Goal: Information Seeking & Learning: Learn about a topic

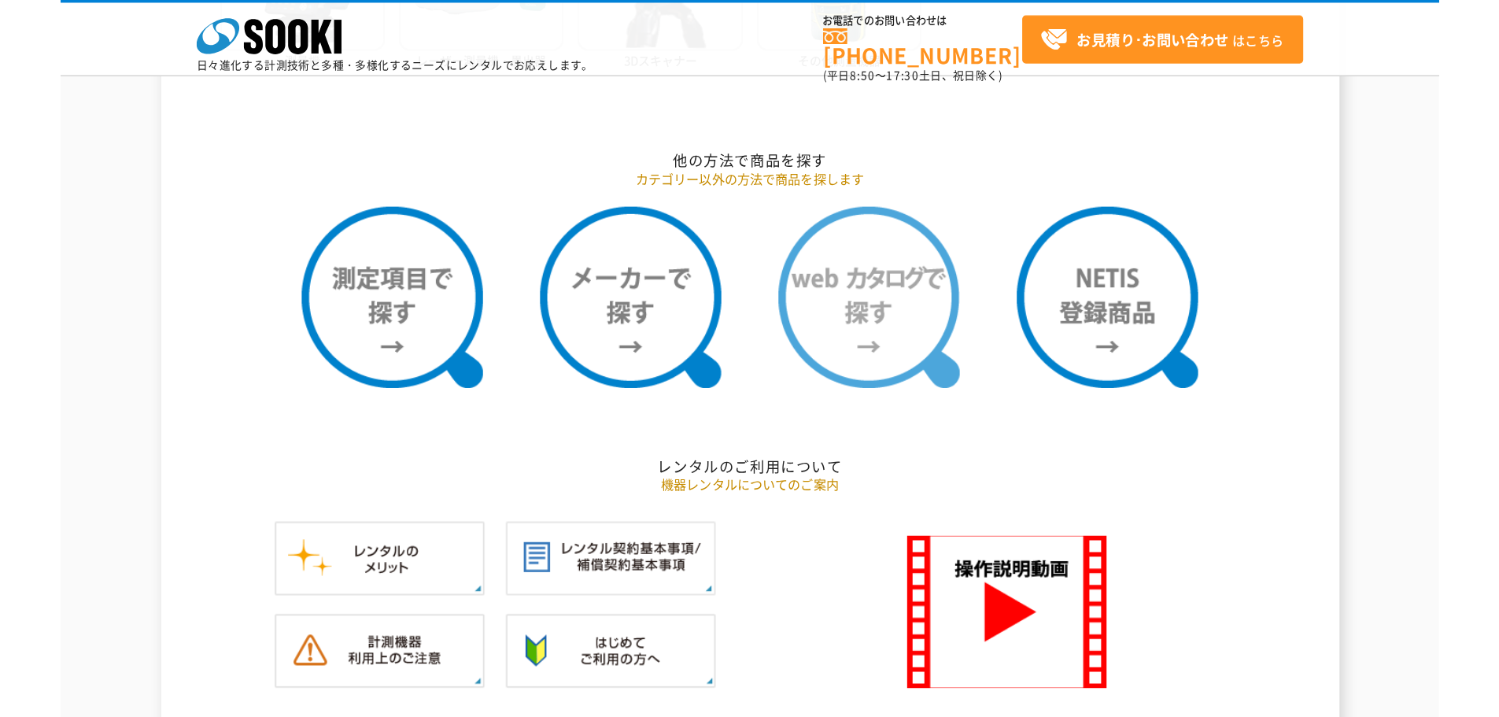
scroll to position [1573, 0]
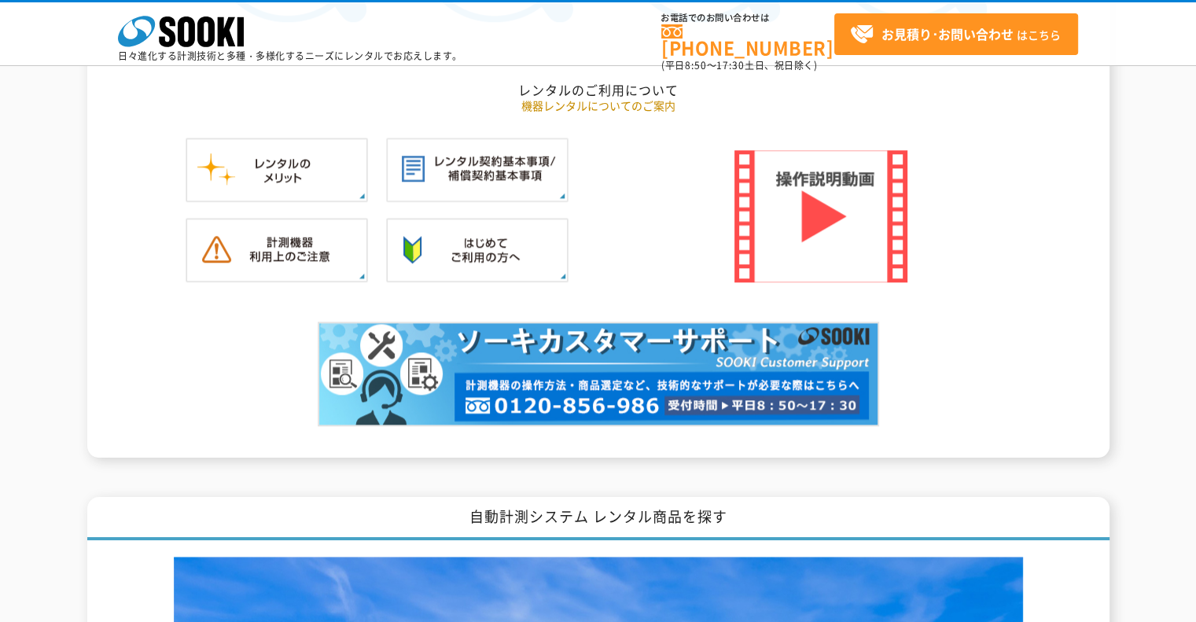
click at [859, 227] on img at bounding box center [821, 216] width 173 height 132
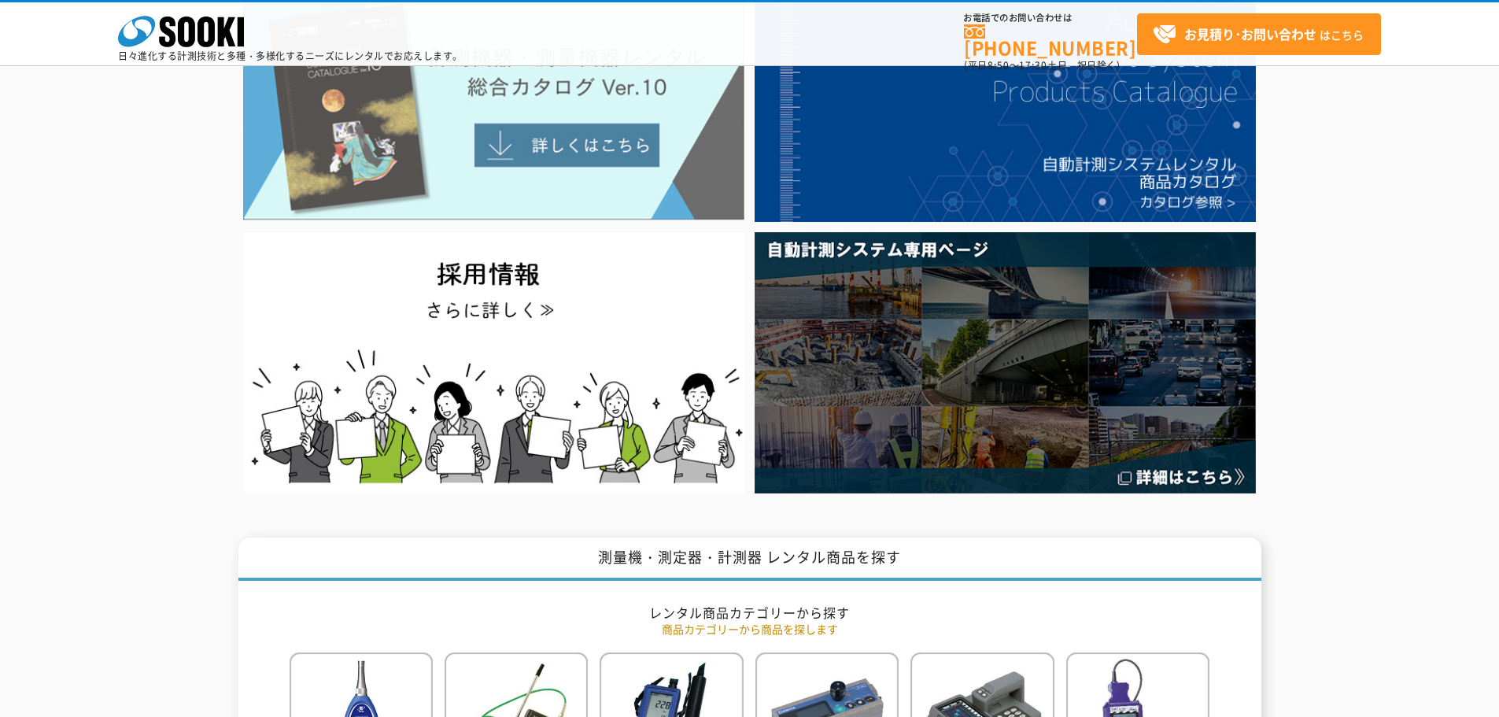
scroll to position [0, 0]
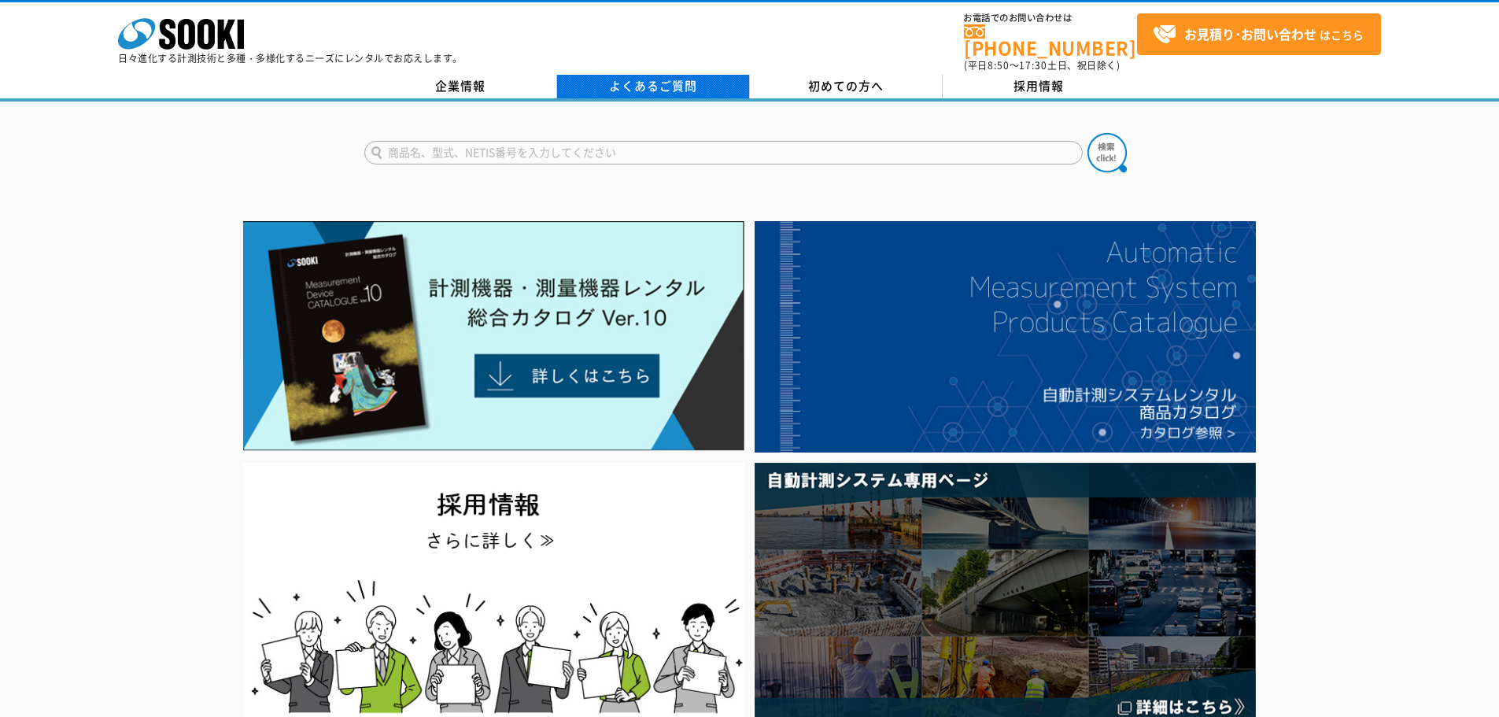
click at [651, 76] on link "よくあるご質問" at bounding box center [653, 87] width 193 height 24
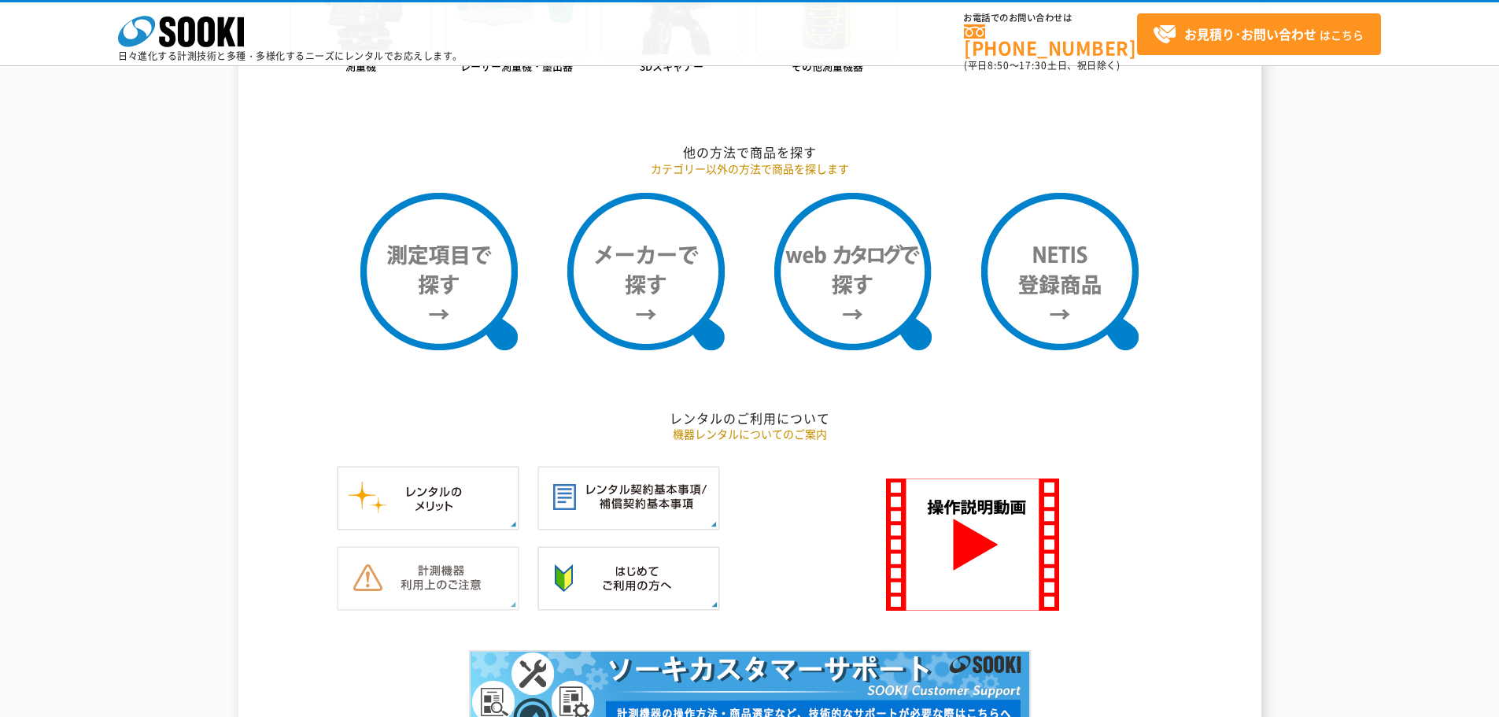
scroll to position [931, 0]
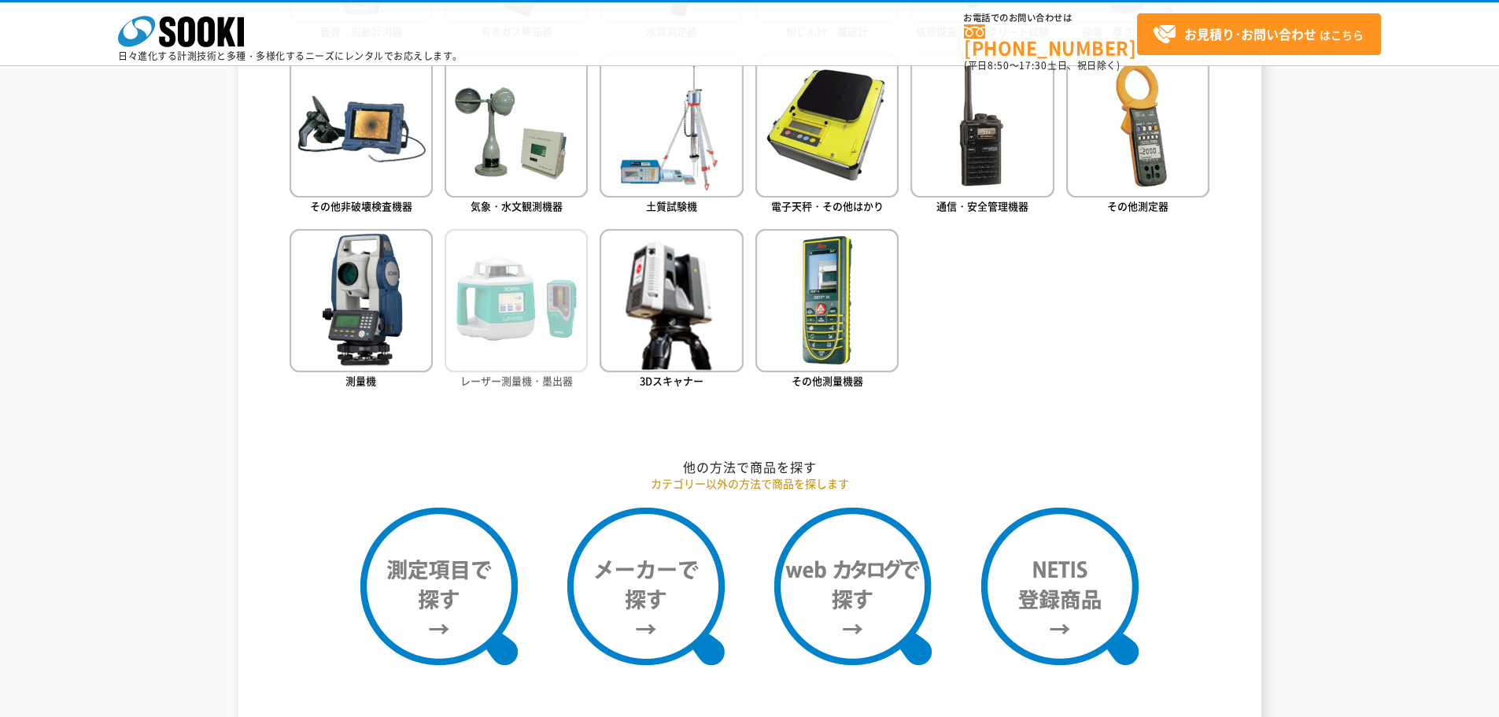
click at [501, 240] on img at bounding box center [515, 300] width 143 height 143
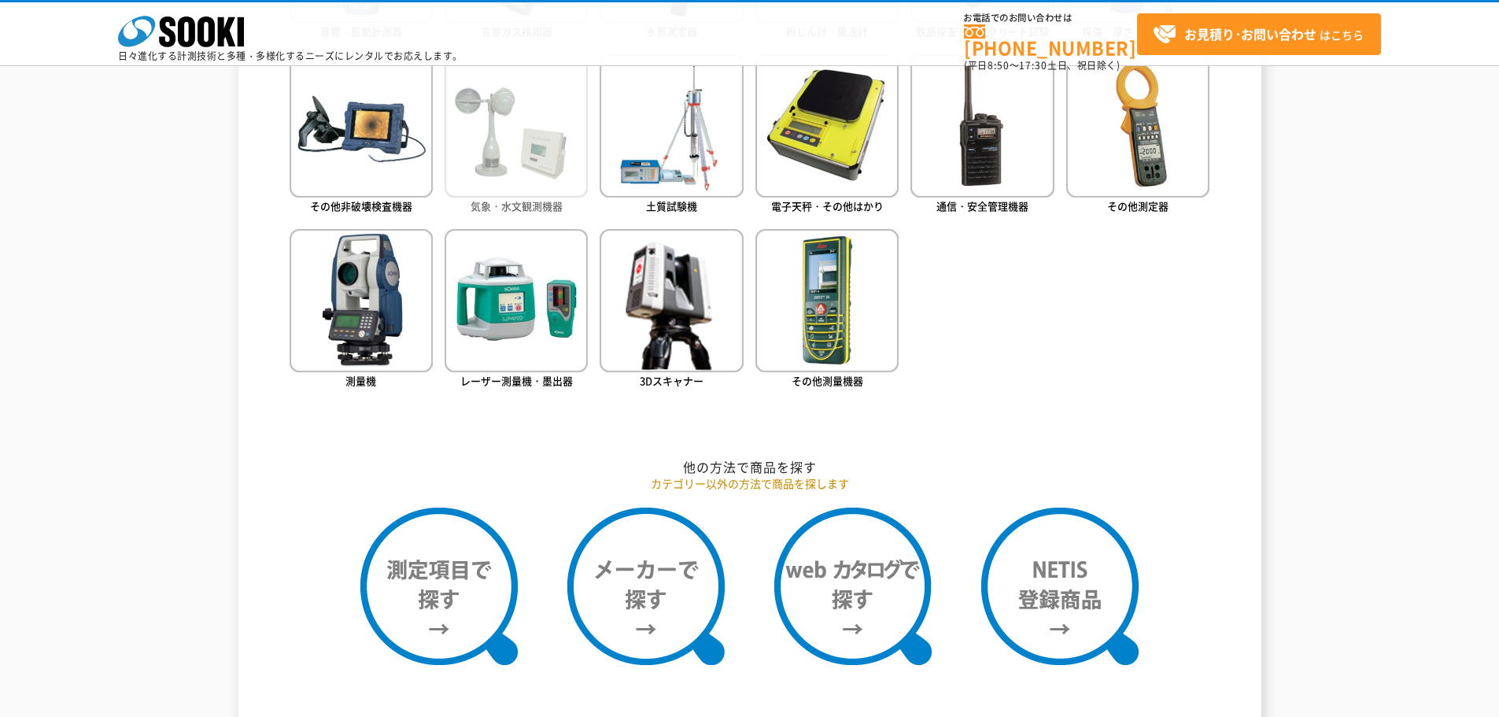
scroll to position [695, 0]
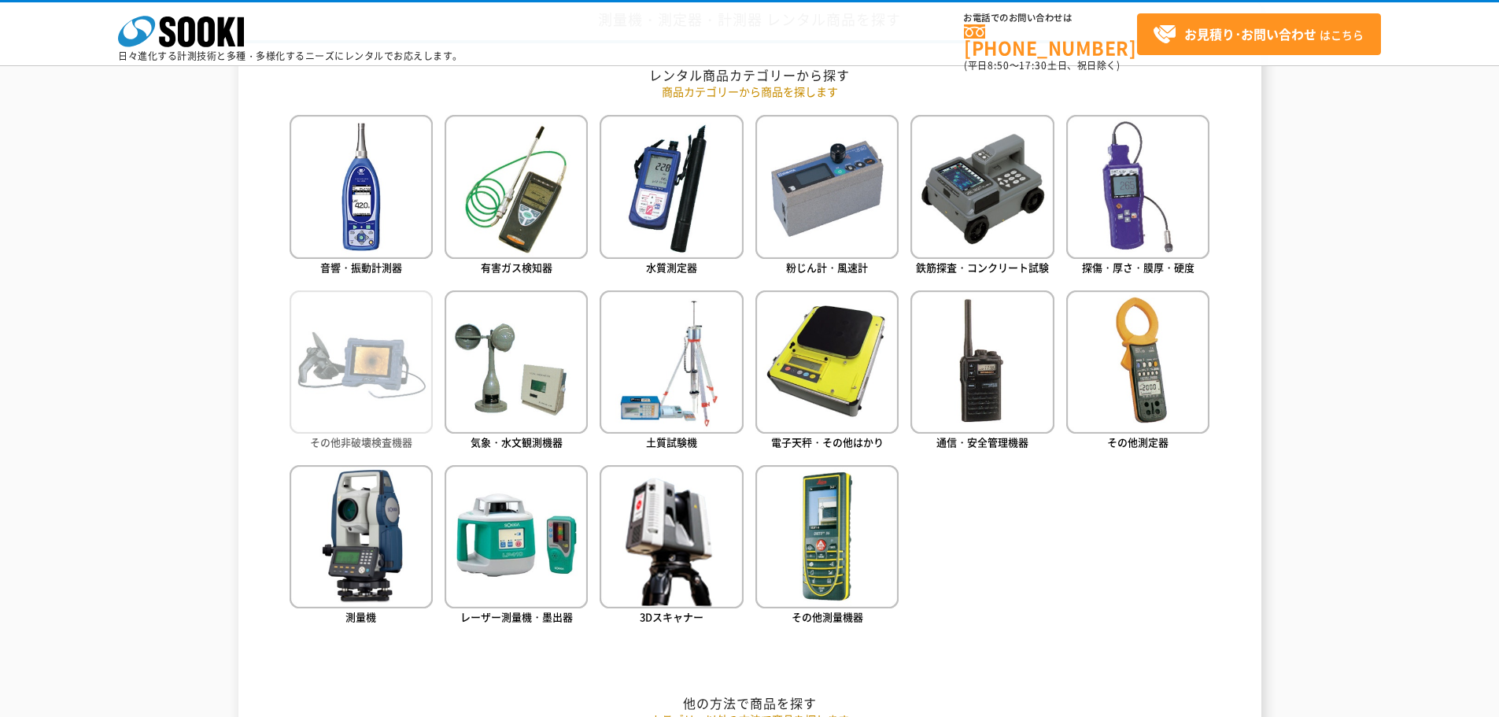
click at [367, 391] on img at bounding box center [360, 361] width 143 height 143
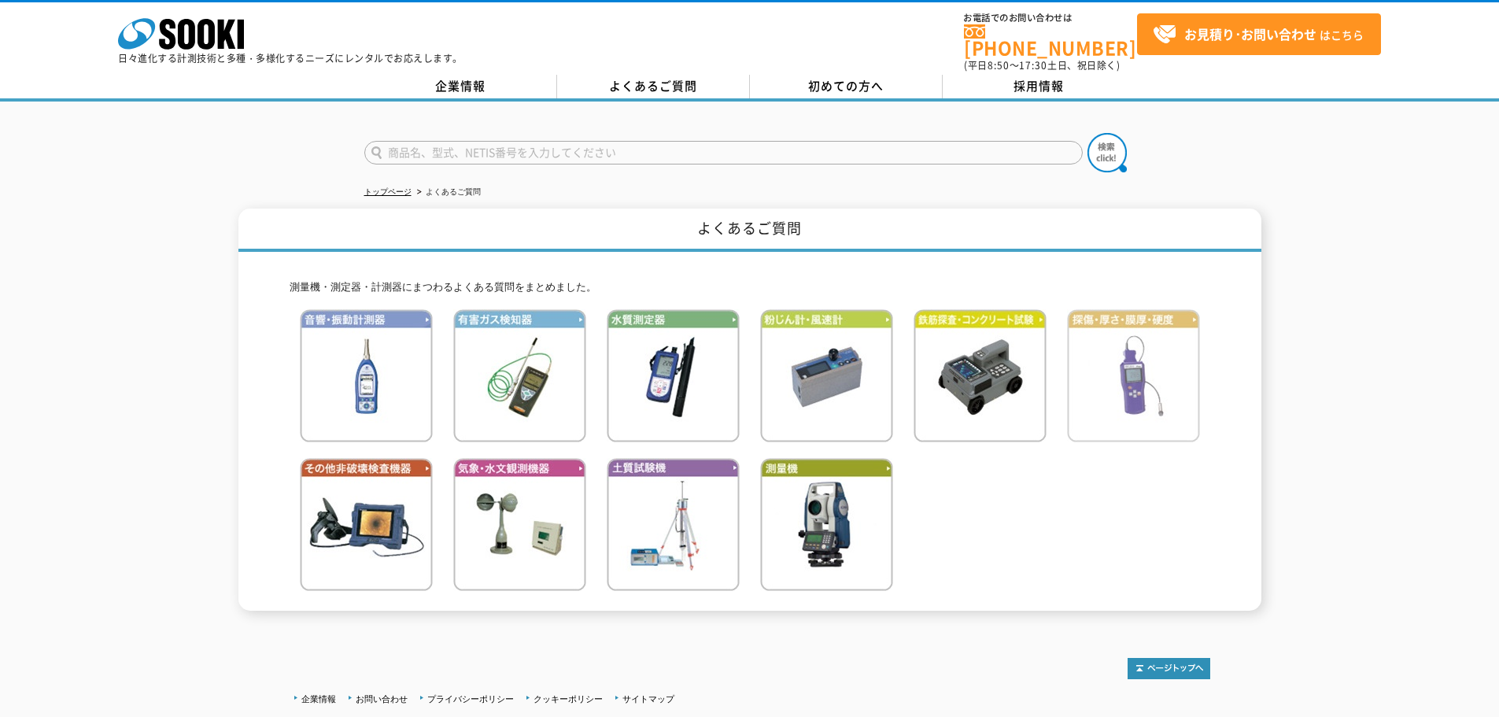
click at [1151, 337] on img at bounding box center [1133, 375] width 133 height 133
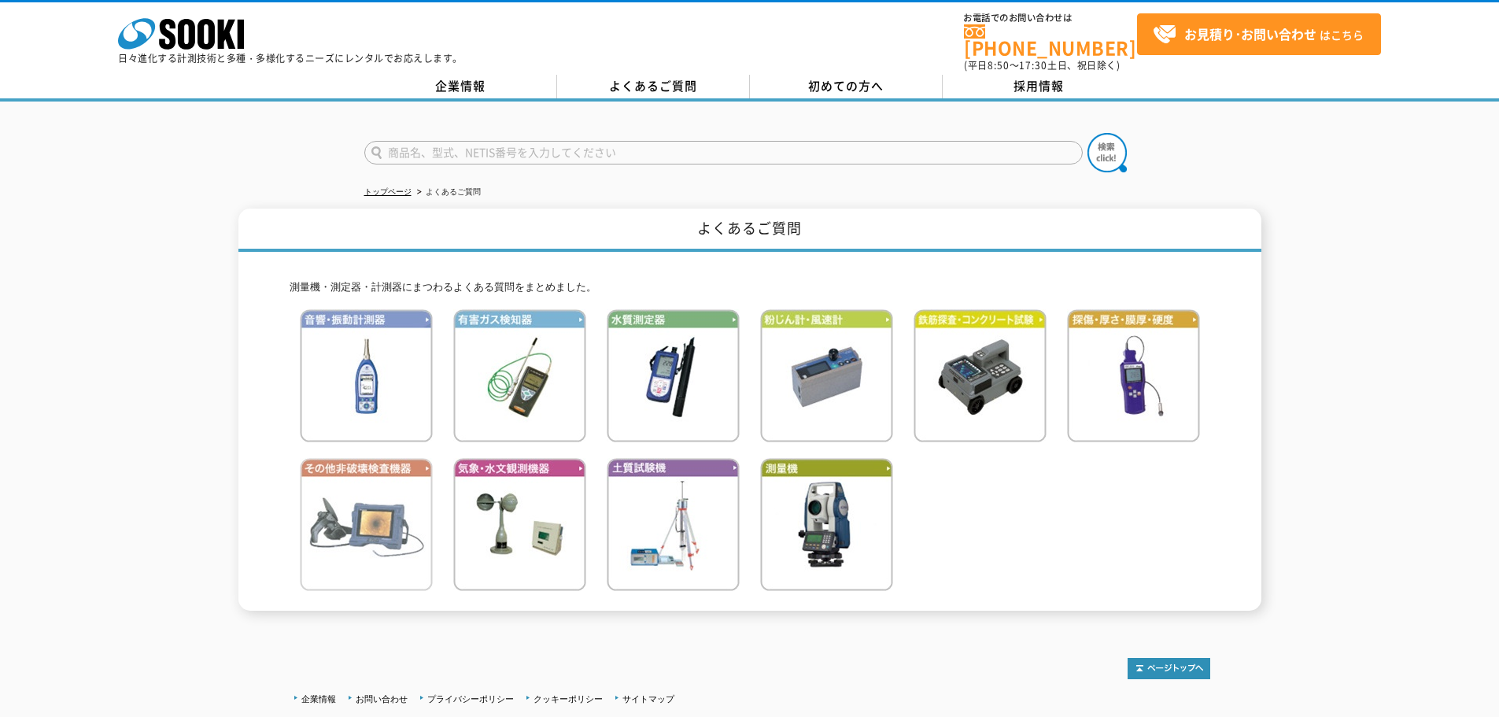
click at [426, 497] on img at bounding box center [366, 524] width 133 height 133
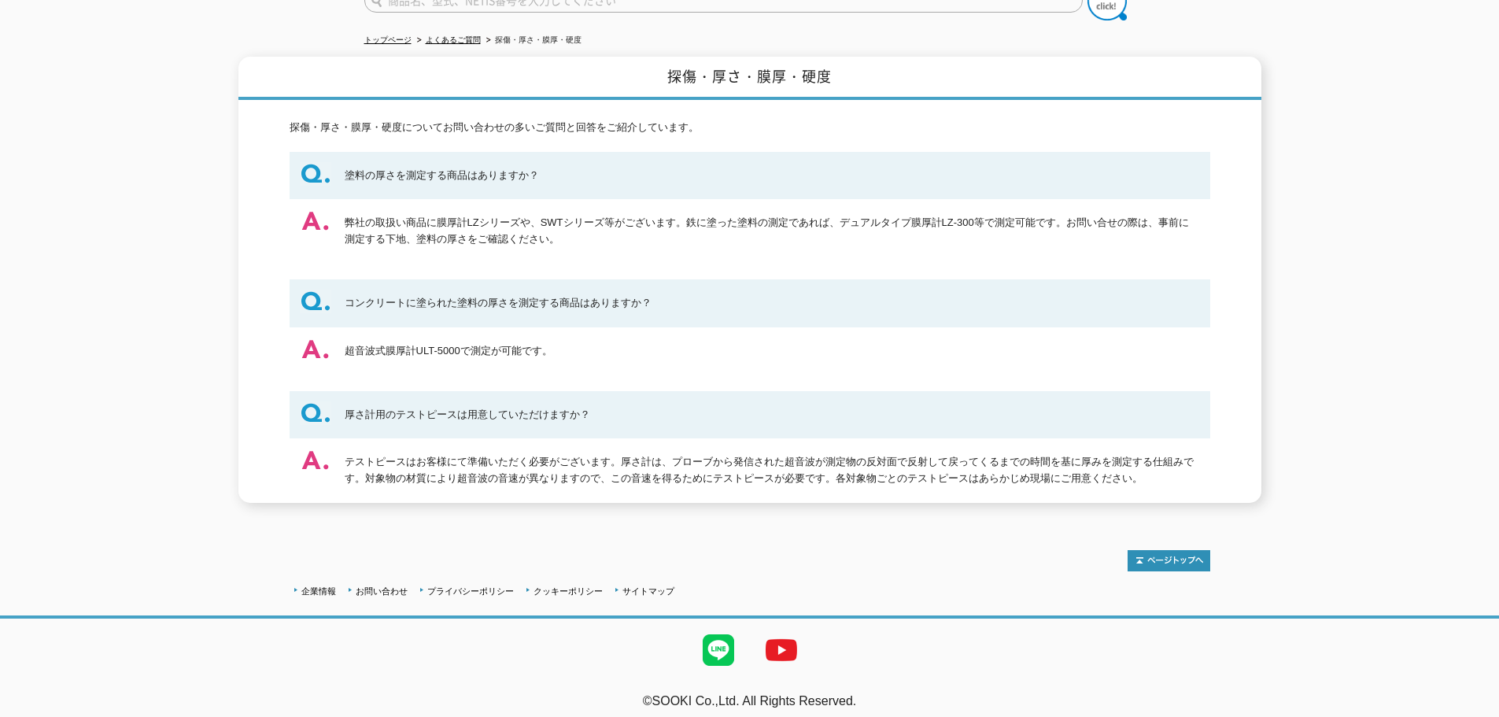
scroll to position [73, 0]
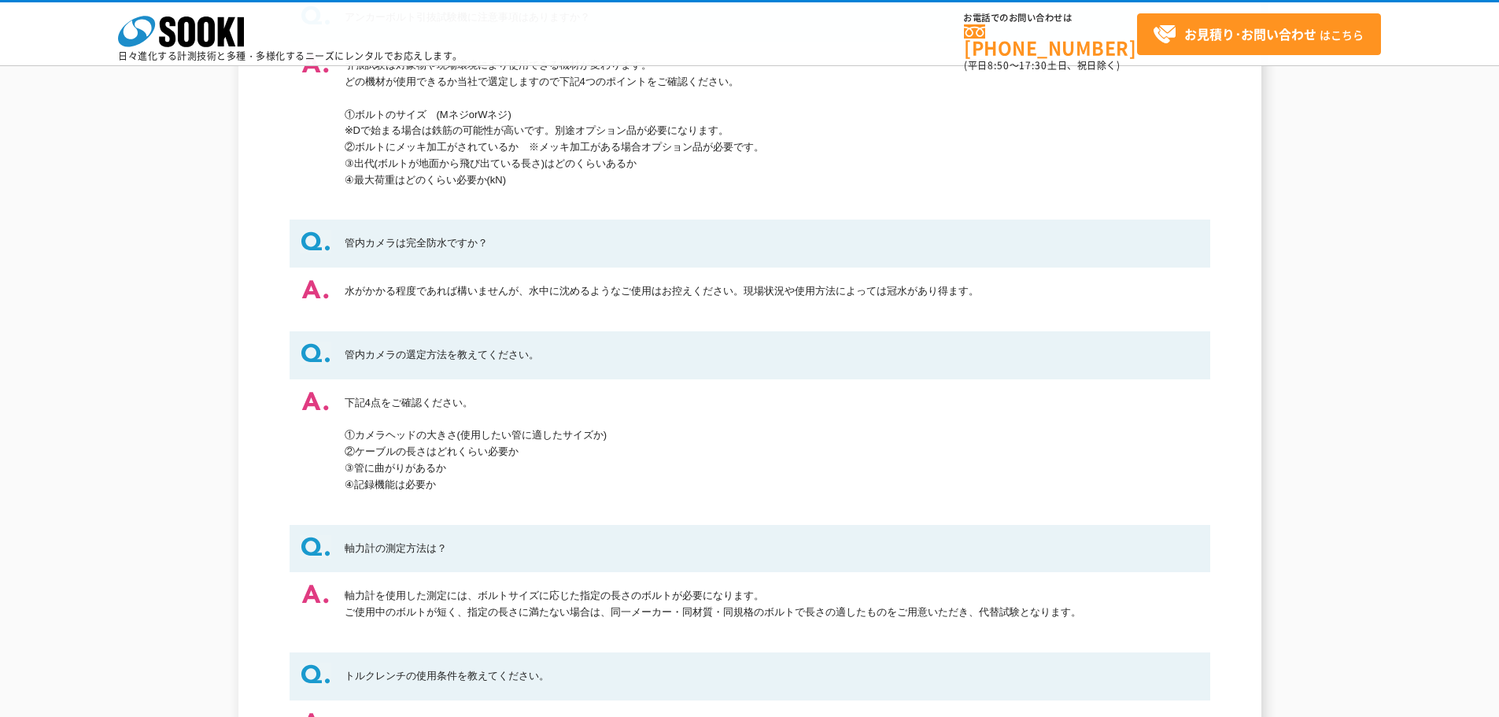
scroll to position [1199, 0]
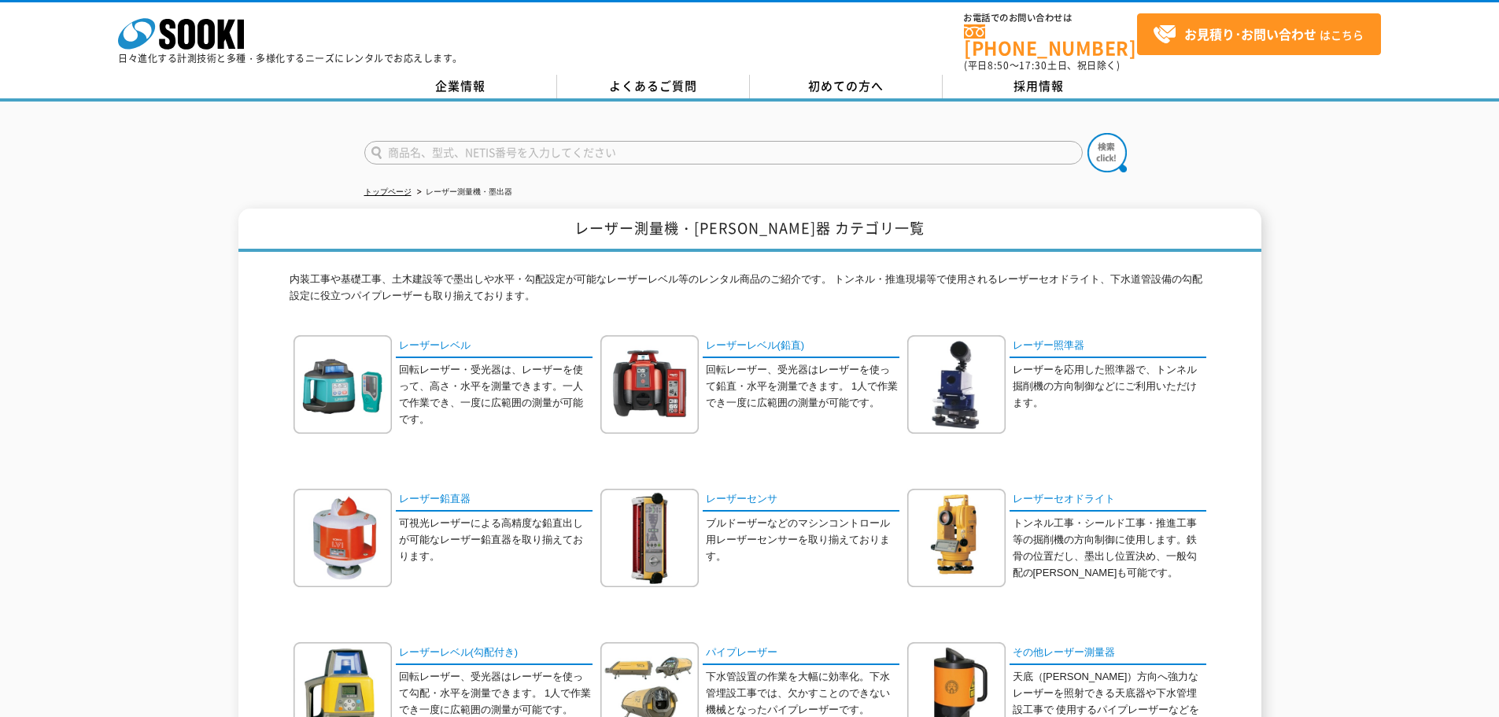
click at [442, 394] on p "回転レーザー・受光器は、レーザーを使って、高さ・水平を測量できます。一人で作業でき、一度に広範囲の測量が可能です。" at bounding box center [496, 394] width 194 height 65
click at [444, 337] on link "レーザーレベル" at bounding box center [494, 346] width 197 height 23
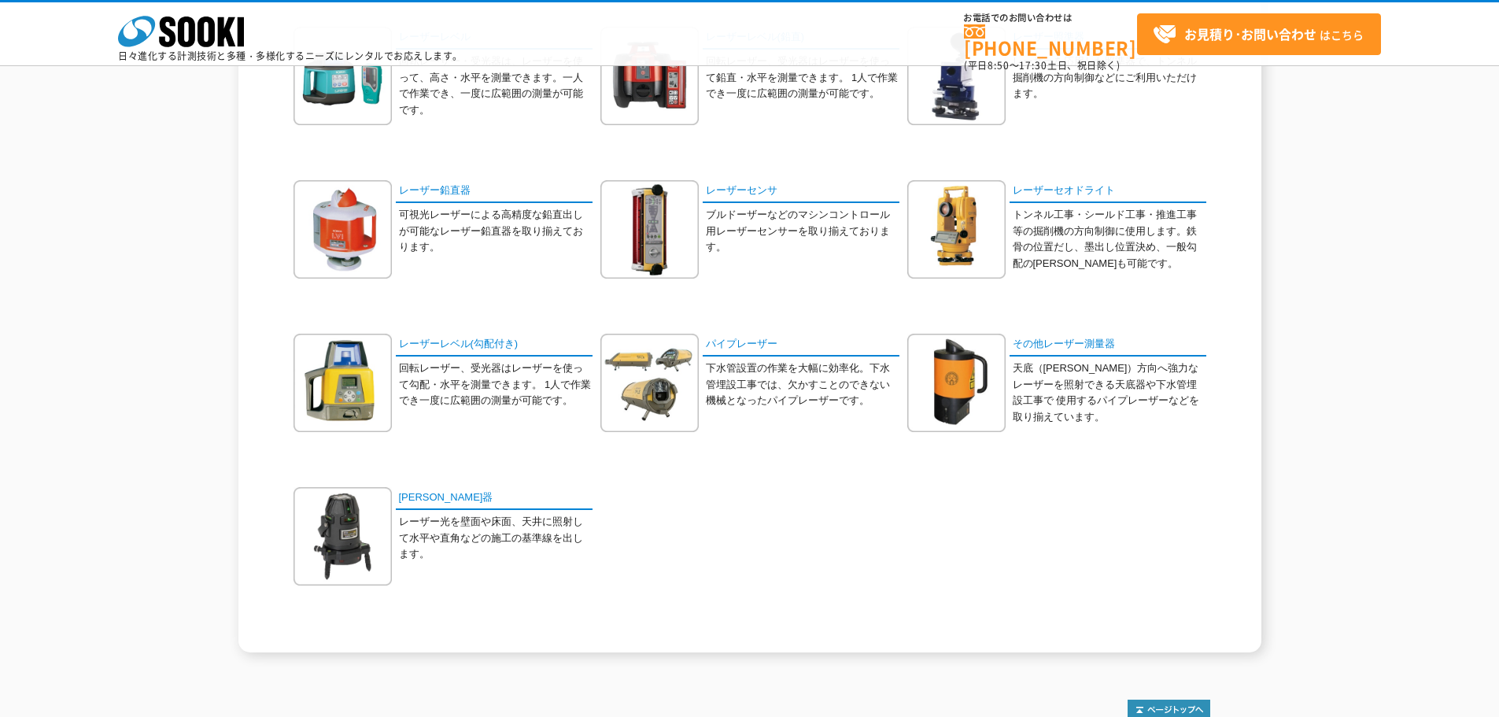
drag, startPoint x: 522, startPoint y: 444, endPoint x: 494, endPoint y: 387, distance: 63.0
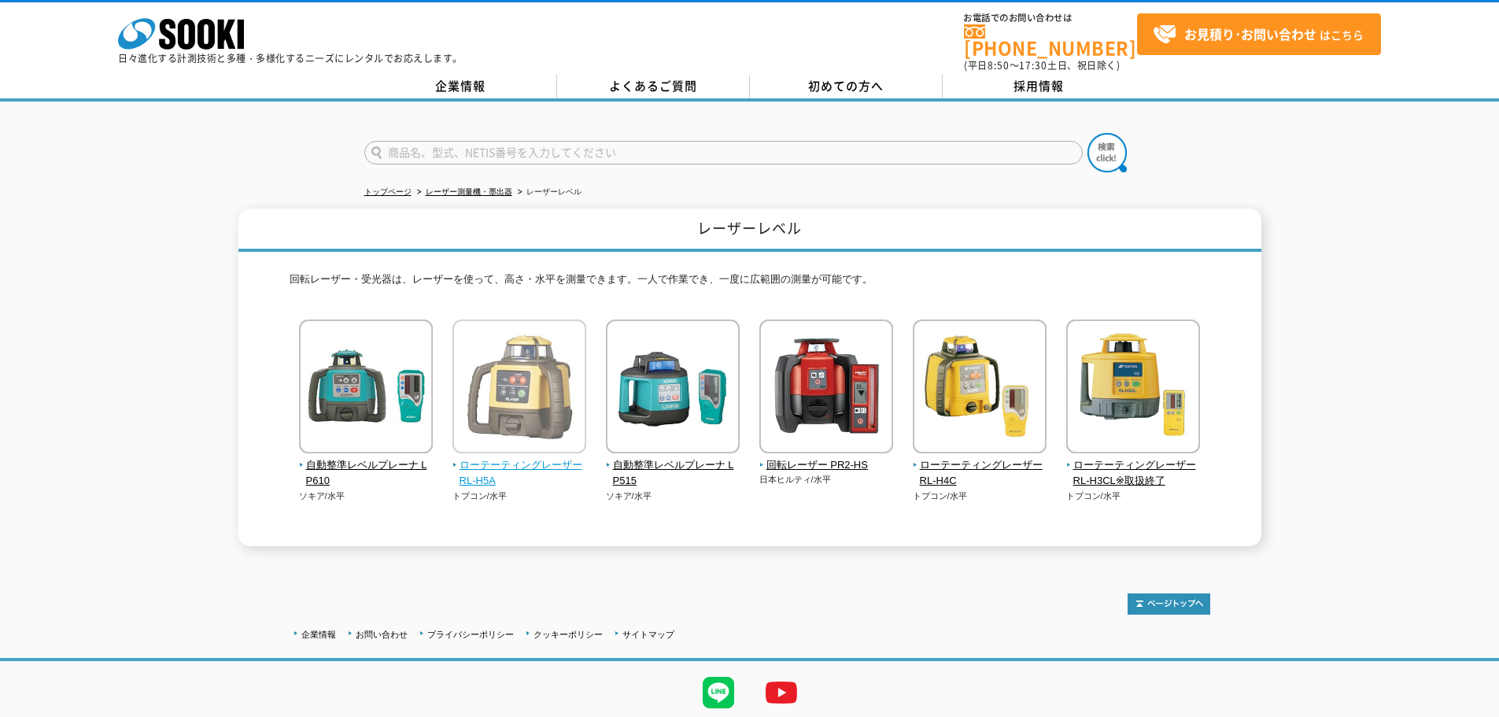
click at [561, 384] on img at bounding box center [519, 388] width 134 height 138
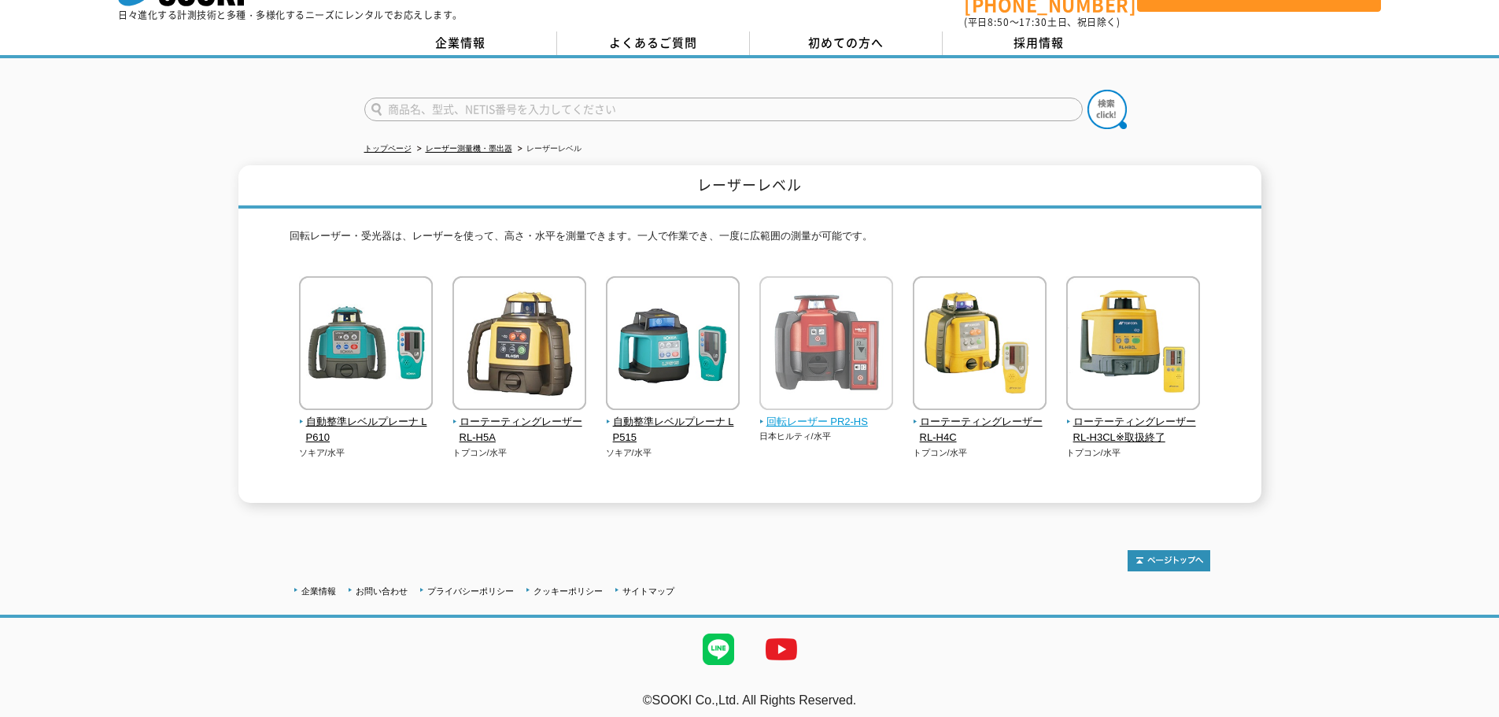
drag, startPoint x: 840, startPoint y: 385, endPoint x: 836, endPoint y: 370, distance: 15.5
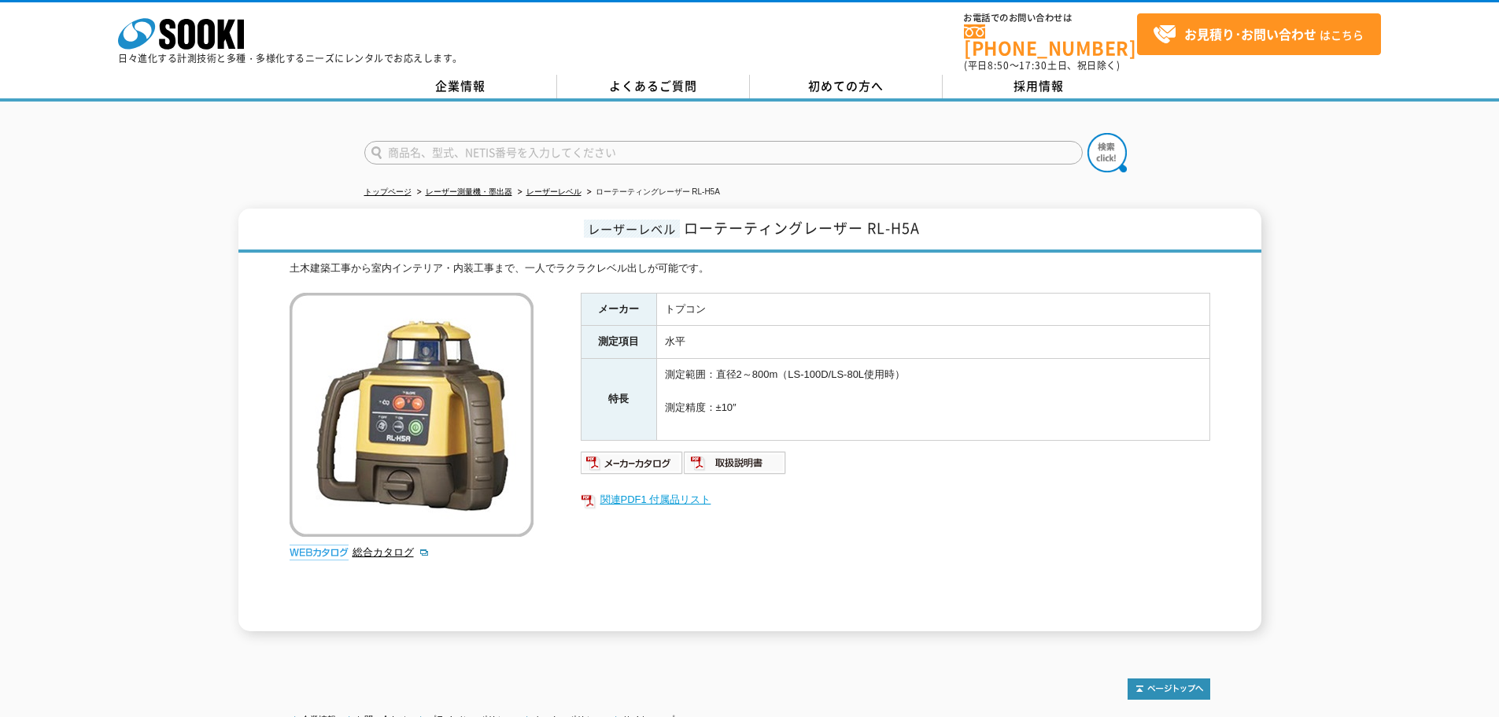
click at [693, 490] on link "関連PDF1 付属品リスト" at bounding box center [895, 499] width 629 height 20
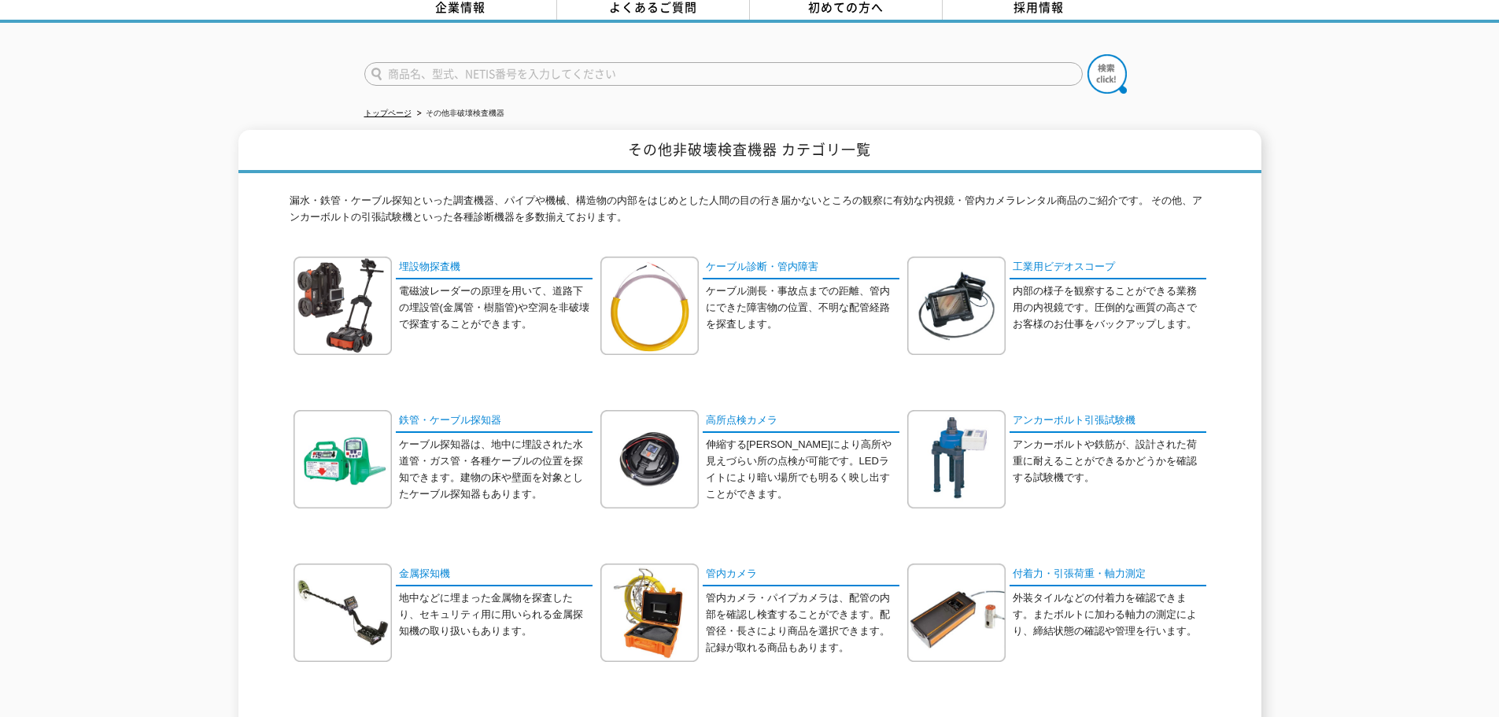
scroll to position [315, 0]
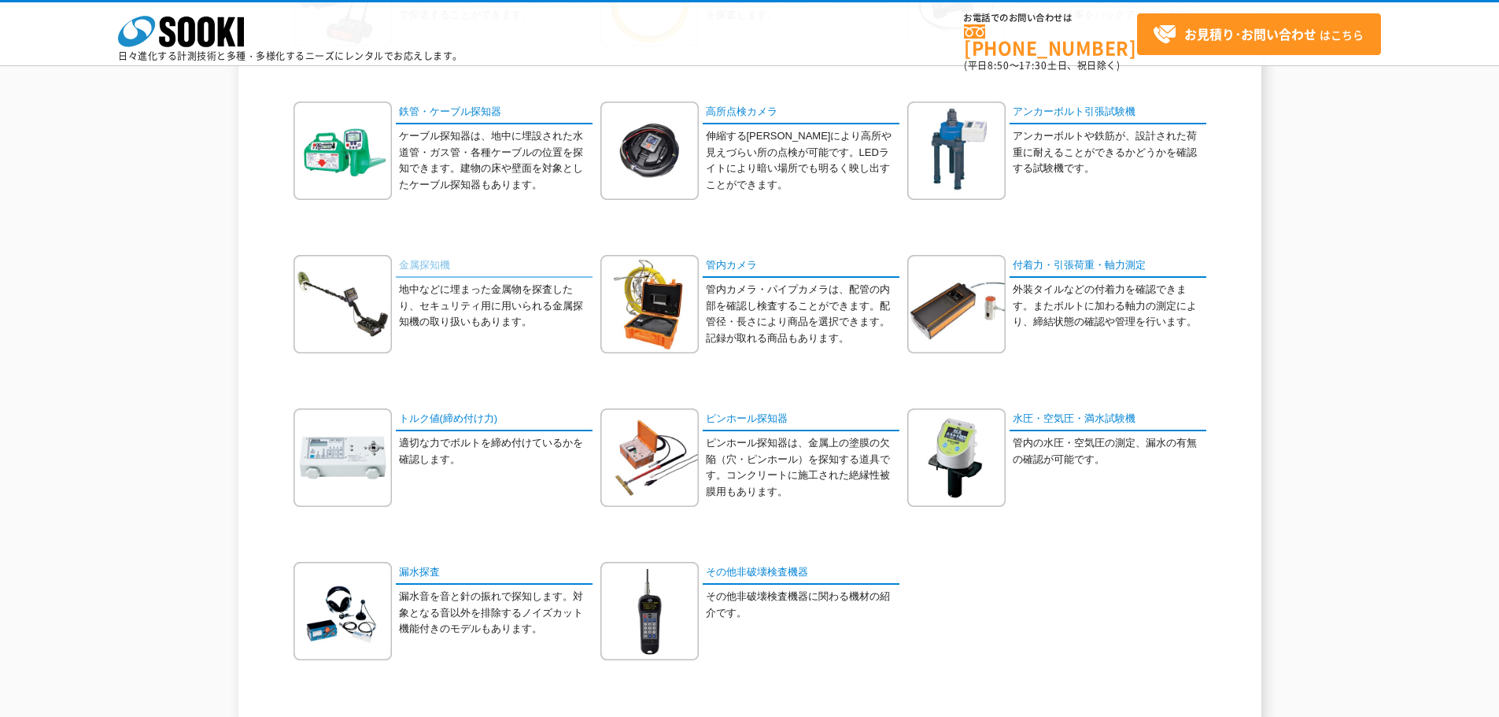
click at [424, 266] on link "金属探知機" at bounding box center [494, 266] width 197 height 23
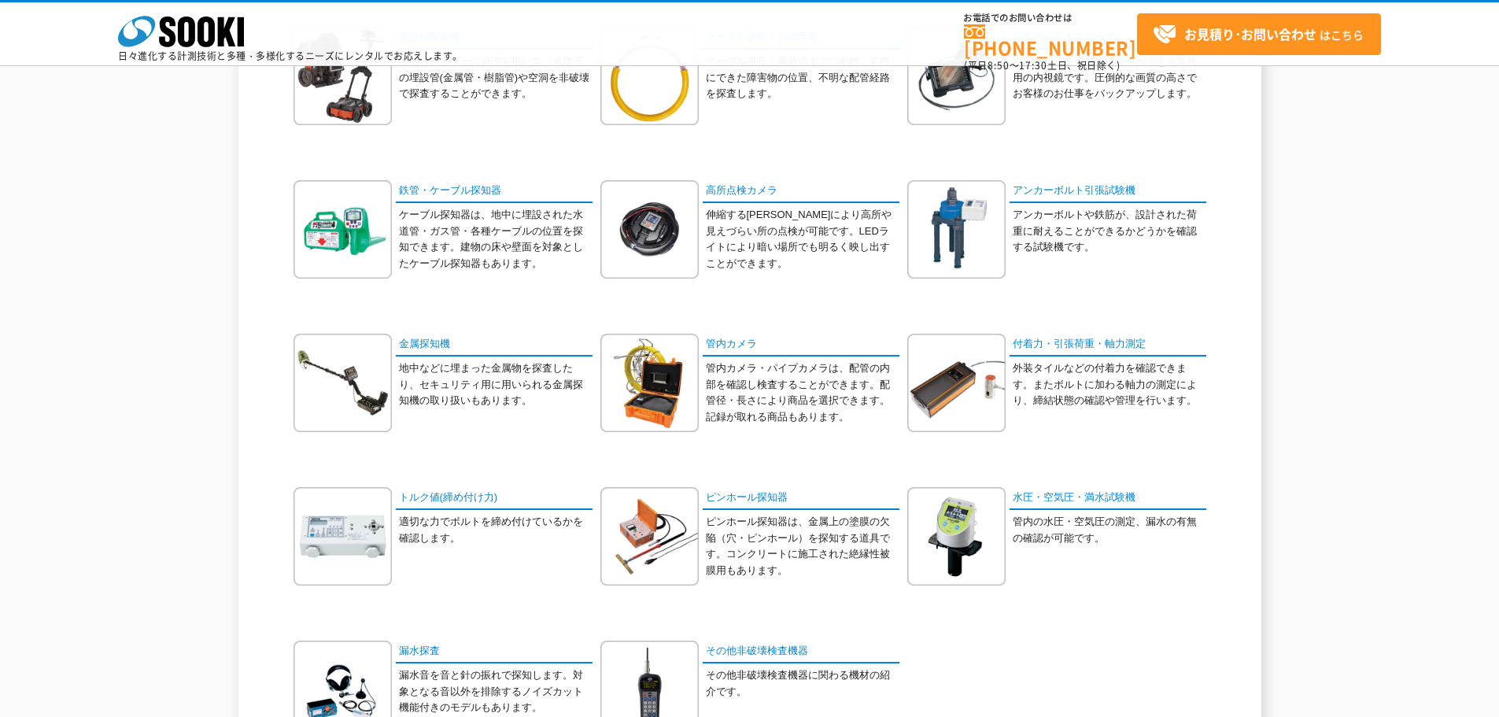
scroll to position [0, 0]
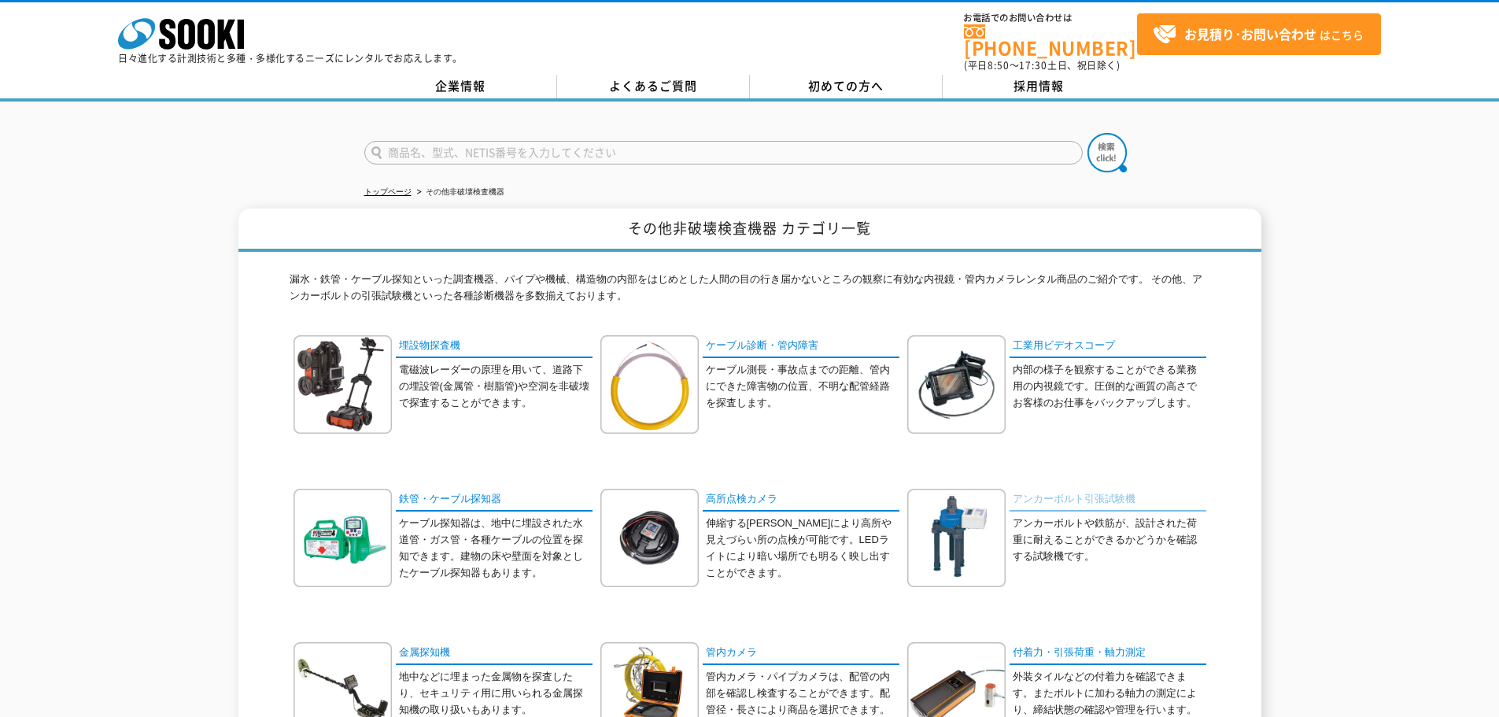
click at [1034, 500] on link "アンカーボルト引張試験機" at bounding box center [1107, 499] width 197 height 23
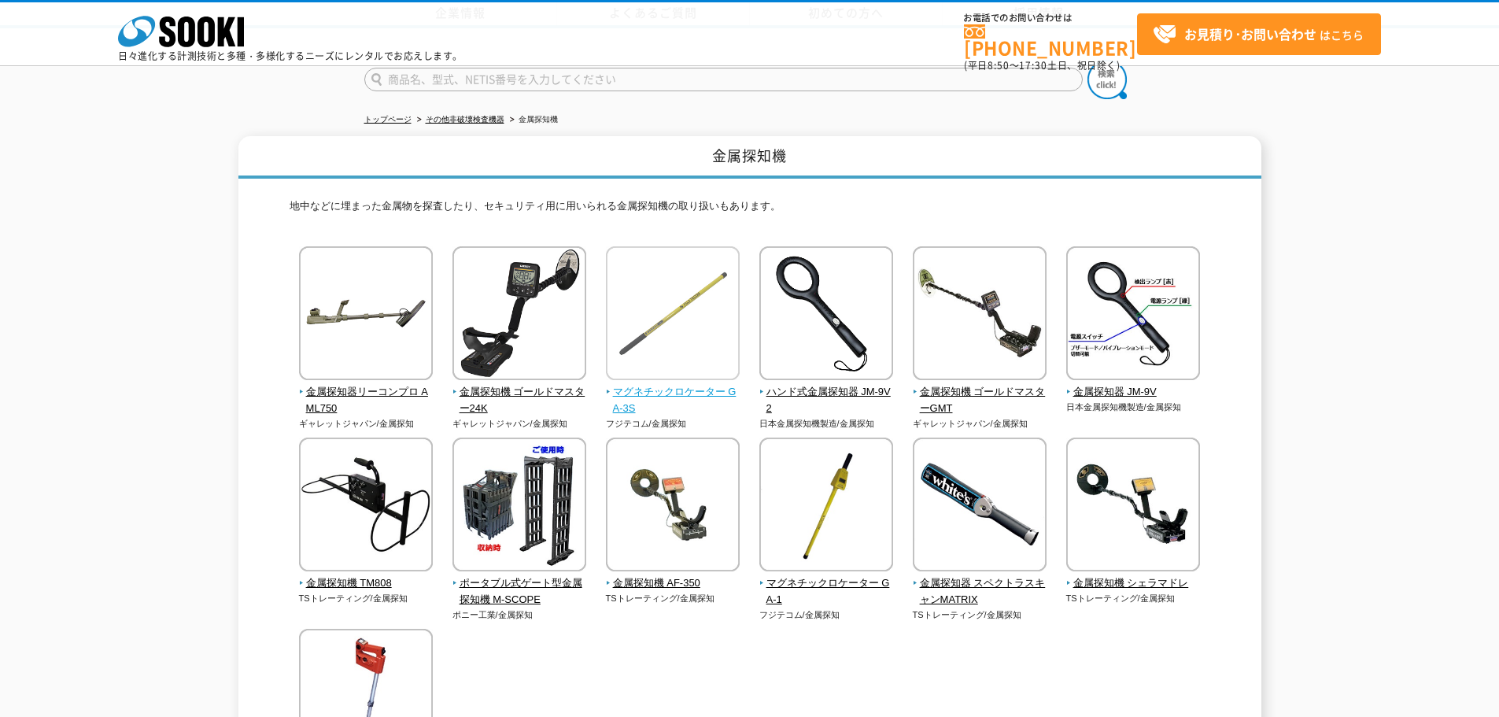
scroll to position [157, 0]
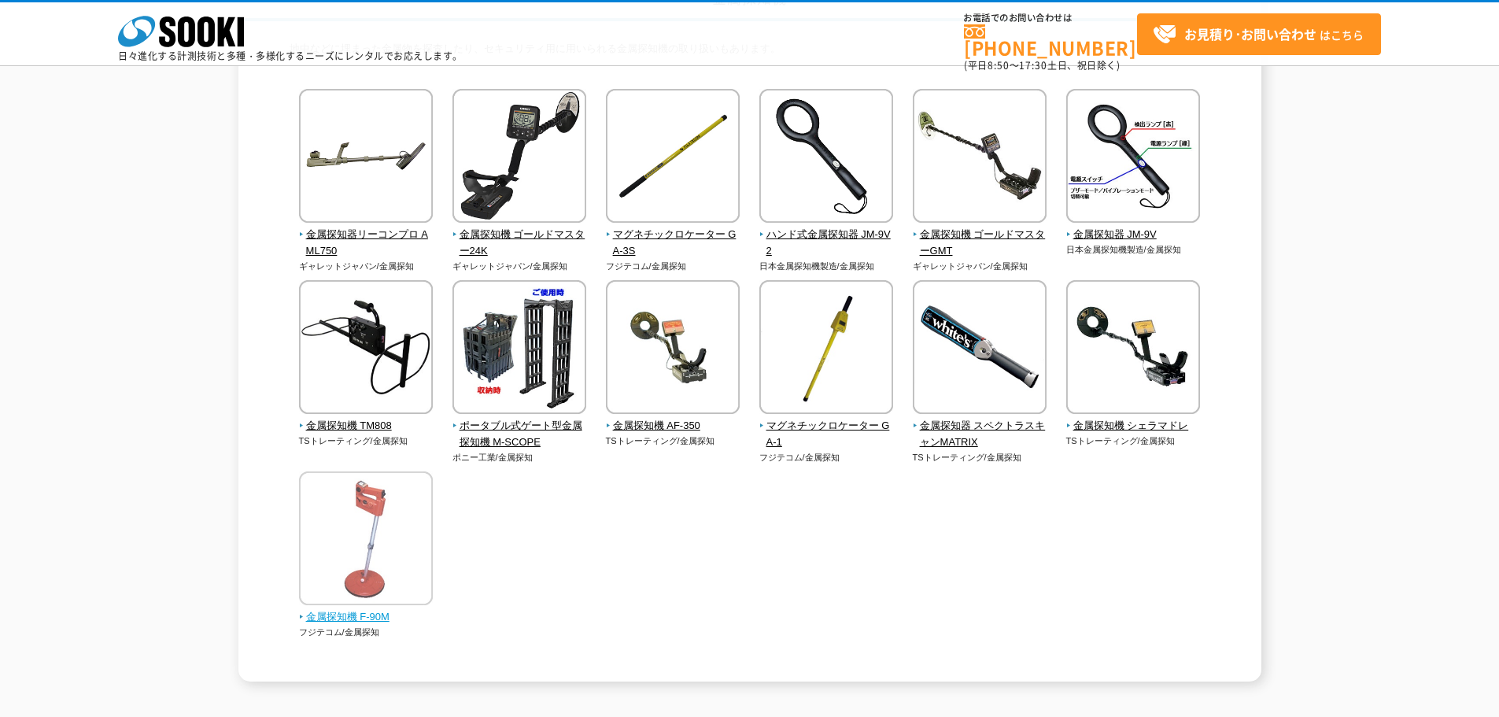
click at [371, 603] on img at bounding box center [366, 540] width 134 height 138
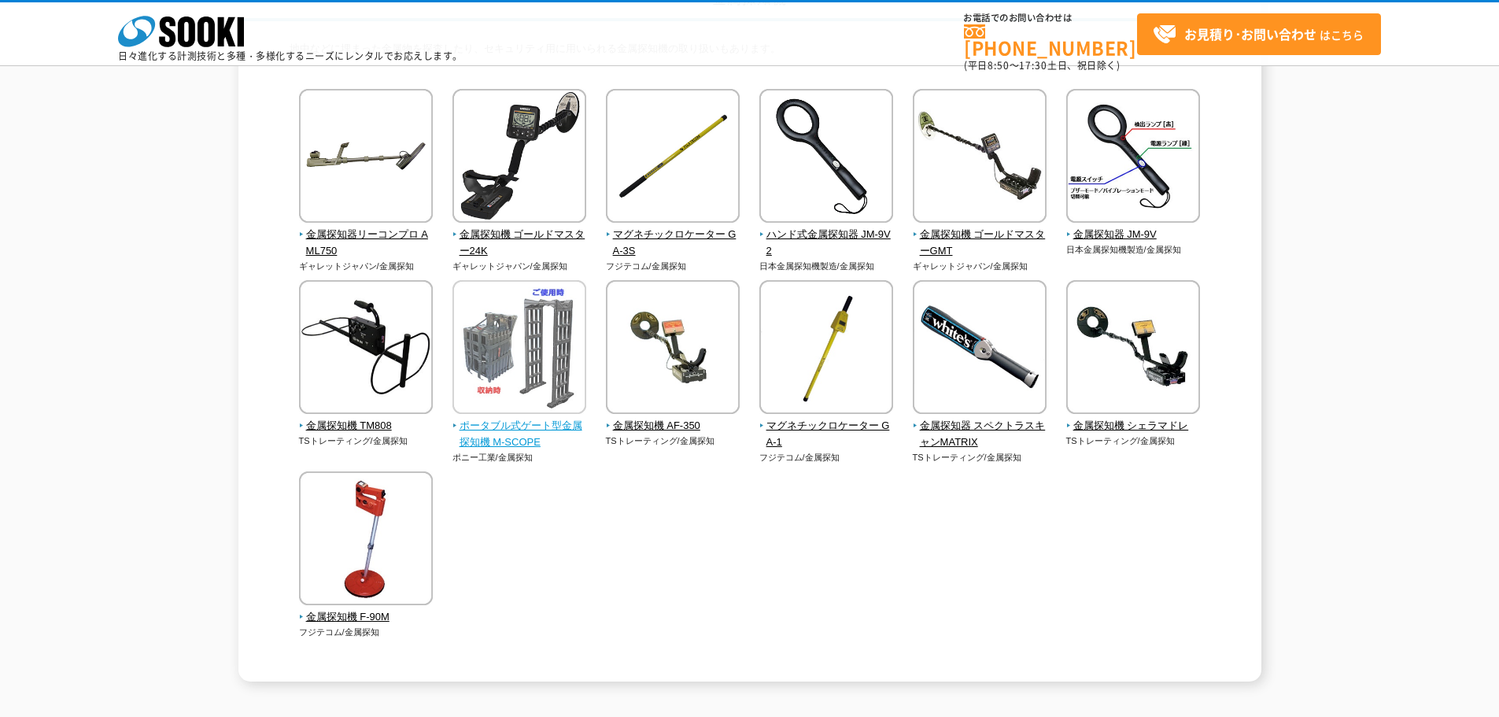
click at [523, 361] on img at bounding box center [519, 349] width 134 height 138
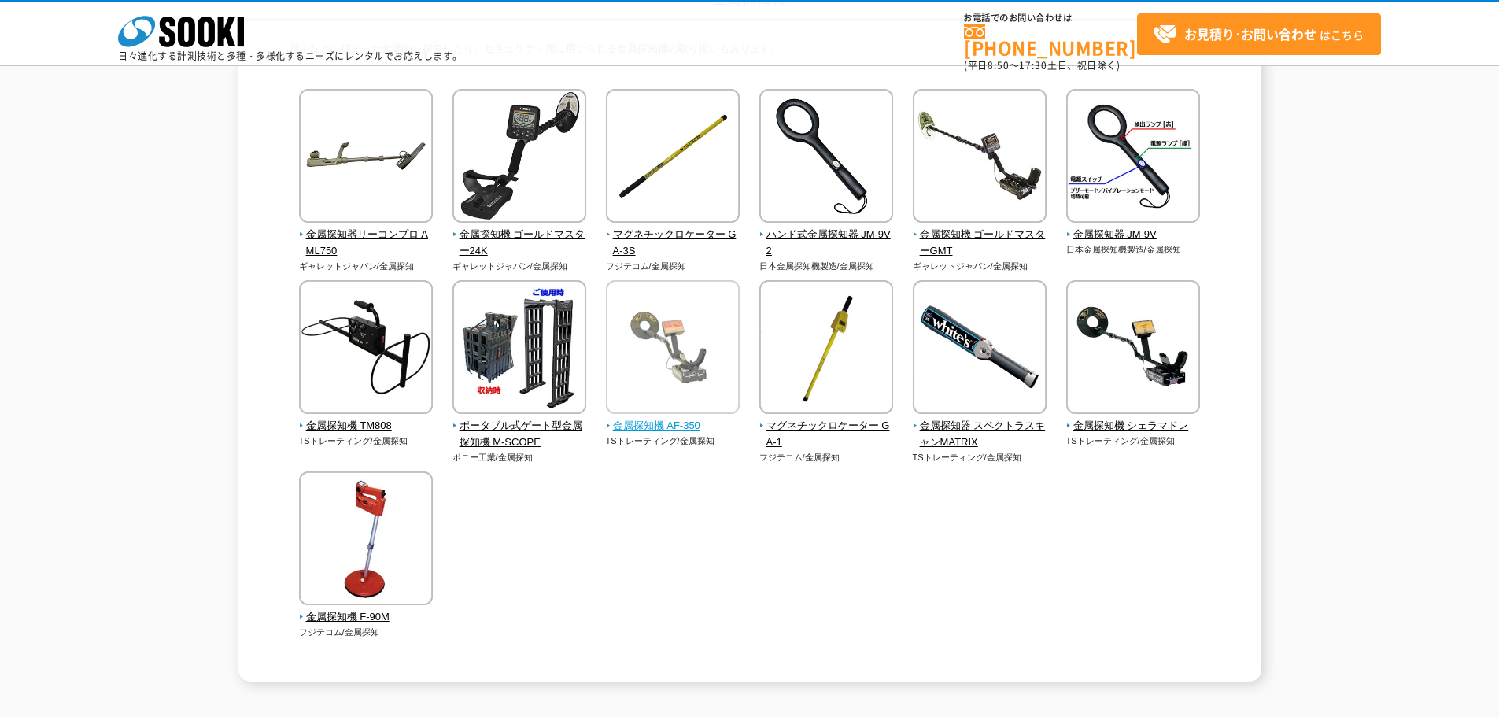
drag, startPoint x: 751, startPoint y: 332, endPoint x: 718, endPoint y: 312, distance: 38.9
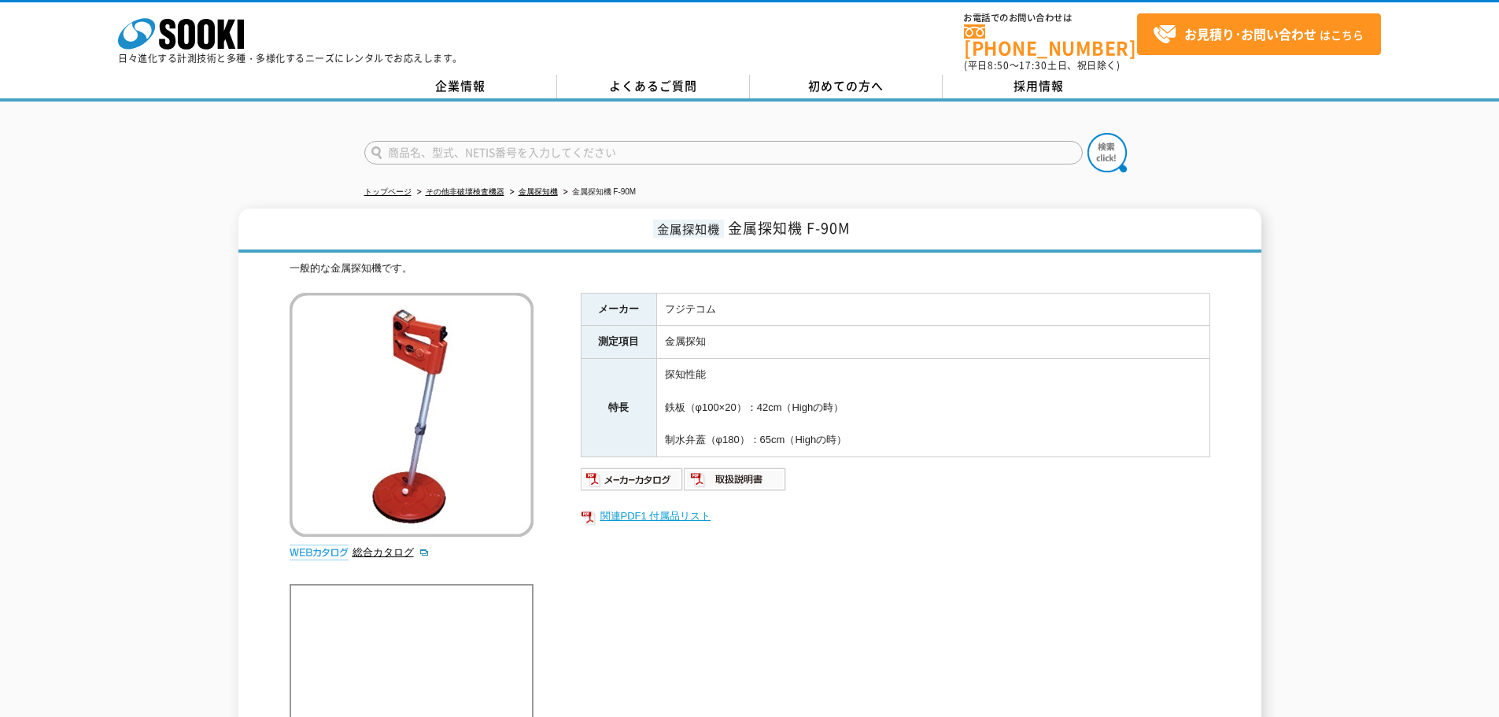
click at [664, 506] on link "関連PDF1 付属品リスト" at bounding box center [895, 516] width 629 height 20
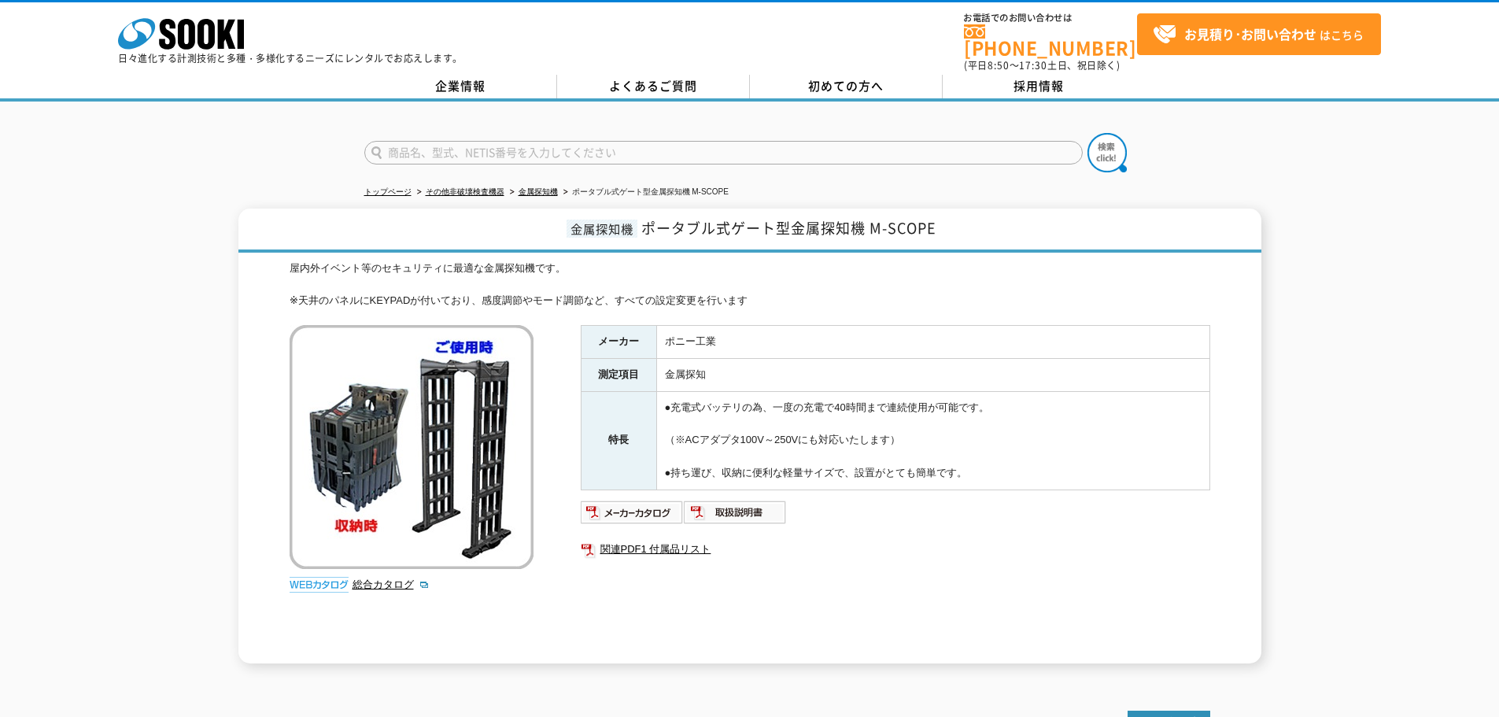
scroll to position [160, 0]
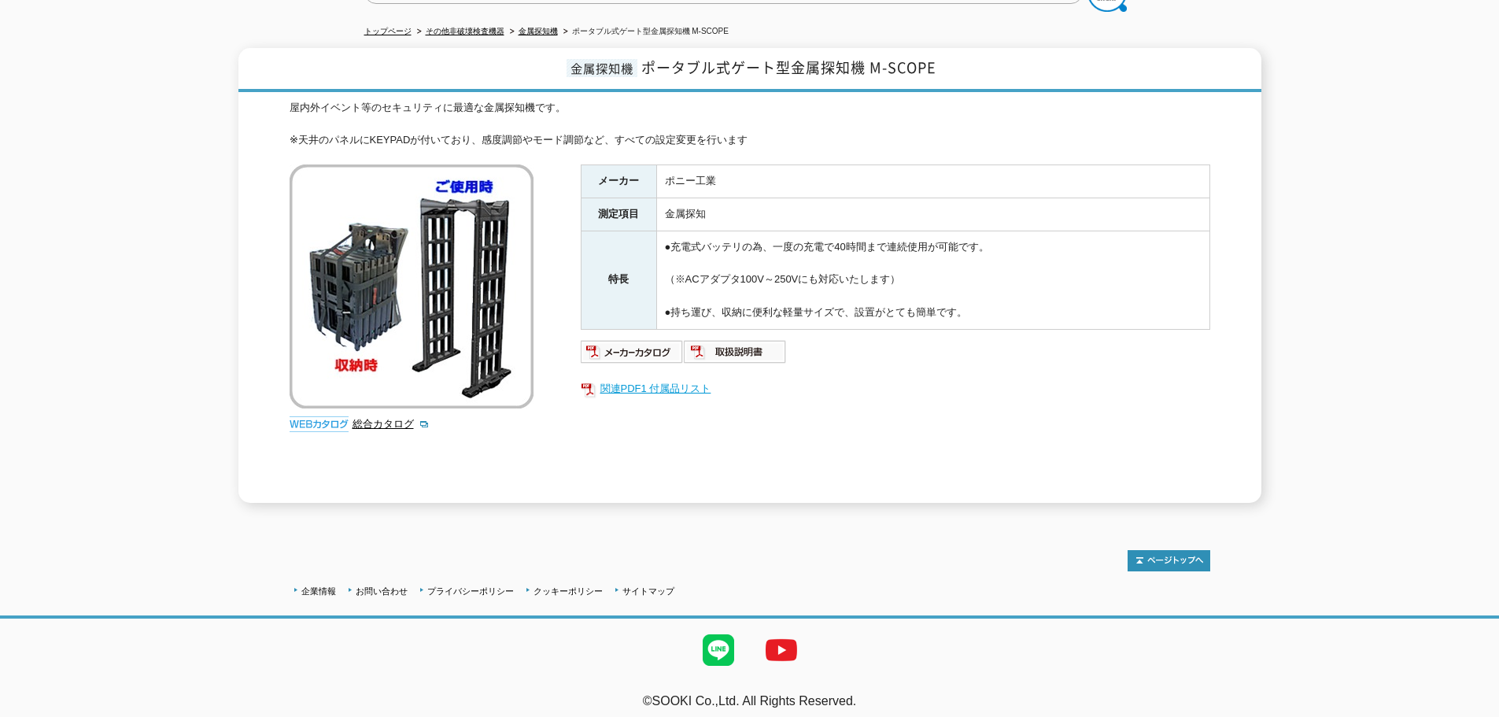
click at [698, 382] on link "関連PDF1 付属品リスト" at bounding box center [895, 388] width 629 height 20
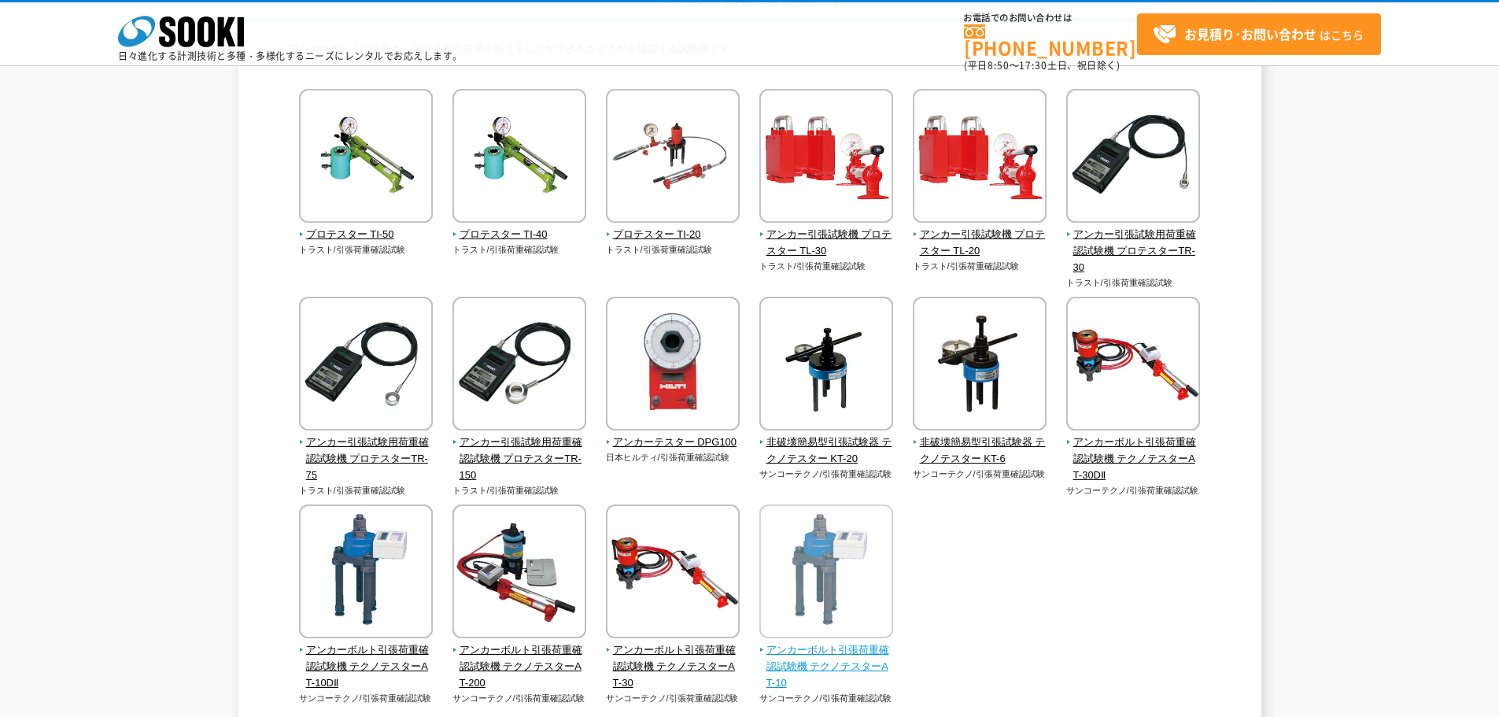
scroll to position [412, 0]
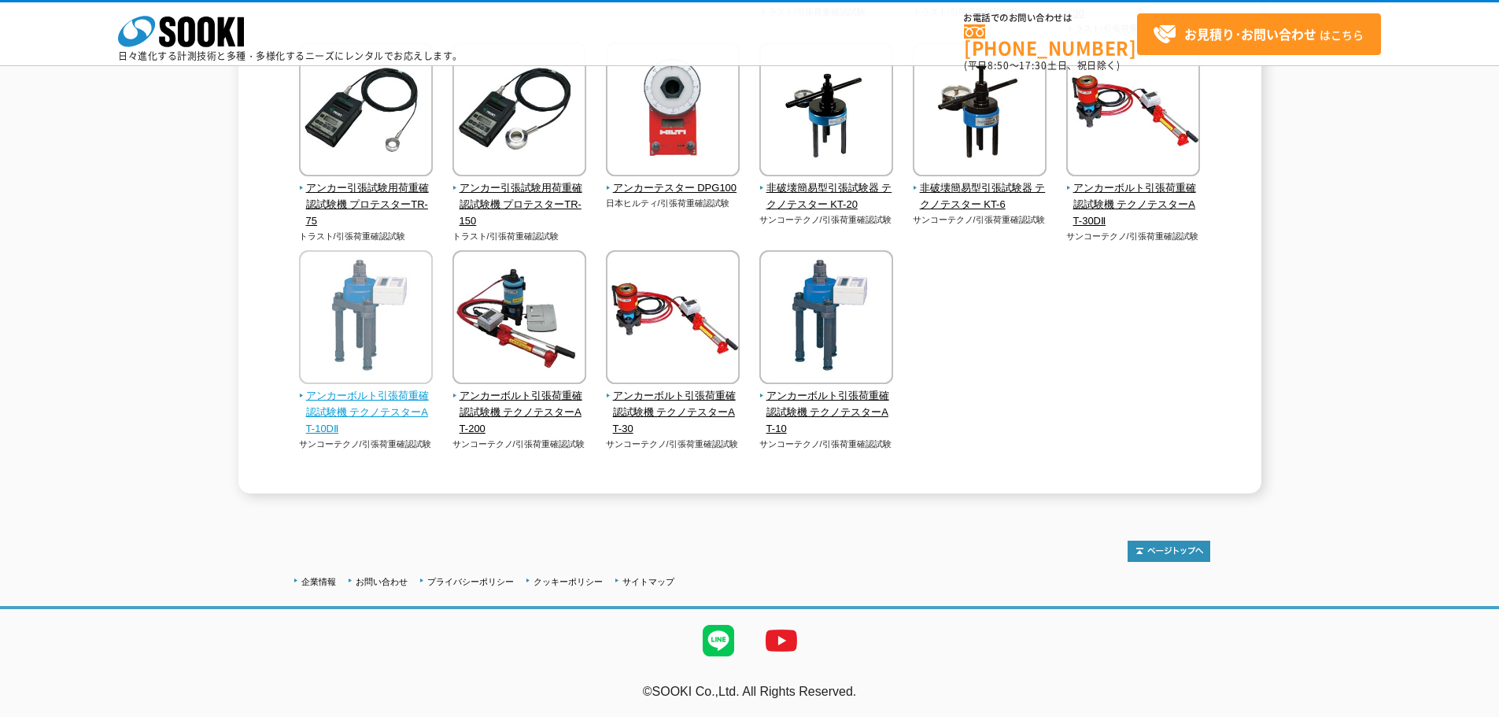
click at [354, 386] on img at bounding box center [366, 319] width 134 height 138
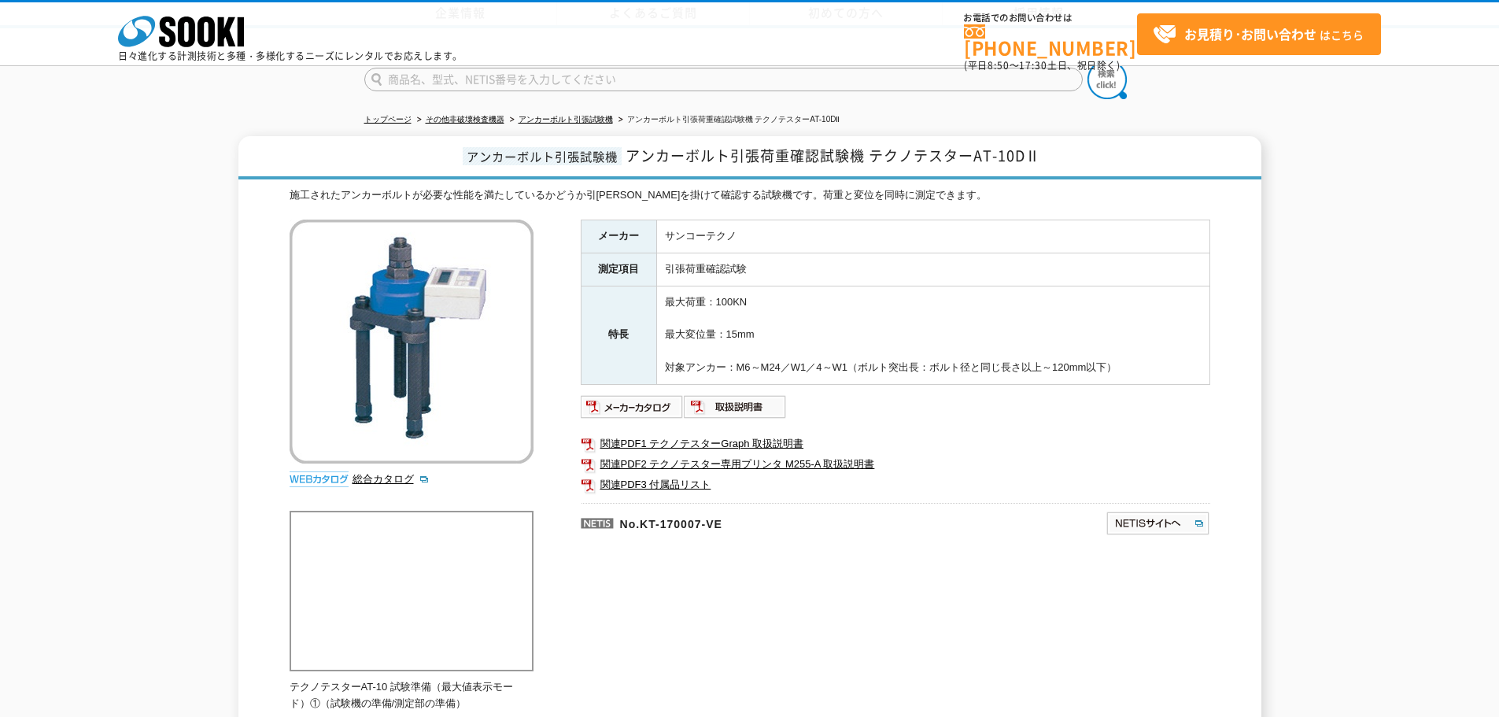
scroll to position [236, 0]
